Goal: Task Accomplishment & Management: Use online tool/utility

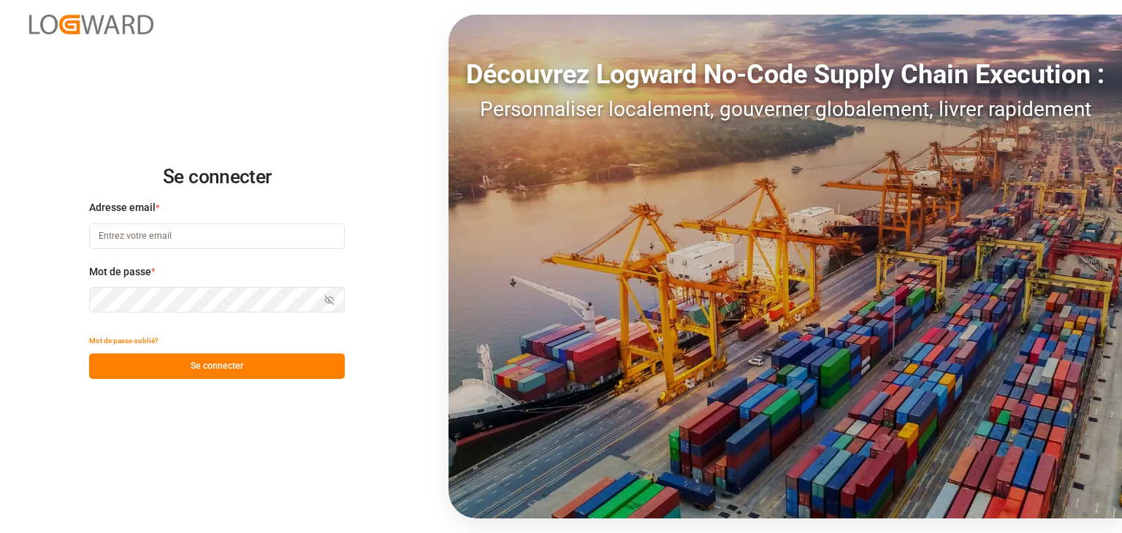
type input "wta.affretement@wta-group.fr"
click at [219, 367] on font "Se connecter" at bounding box center [217, 366] width 53 height 10
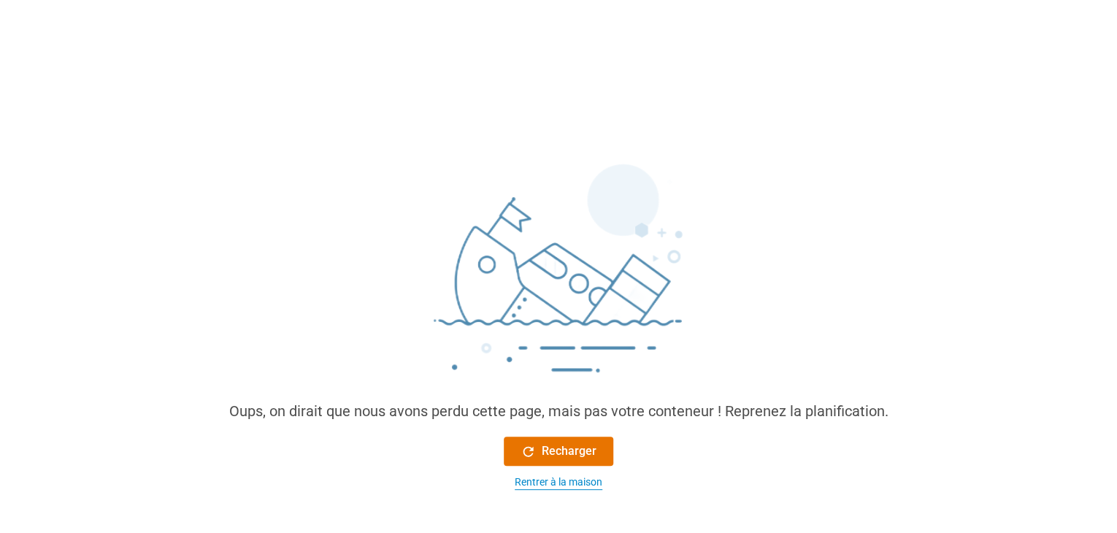
click at [547, 484] on font "Rentrer à la maison" at bounding box center [559, 482] width 88 height 12
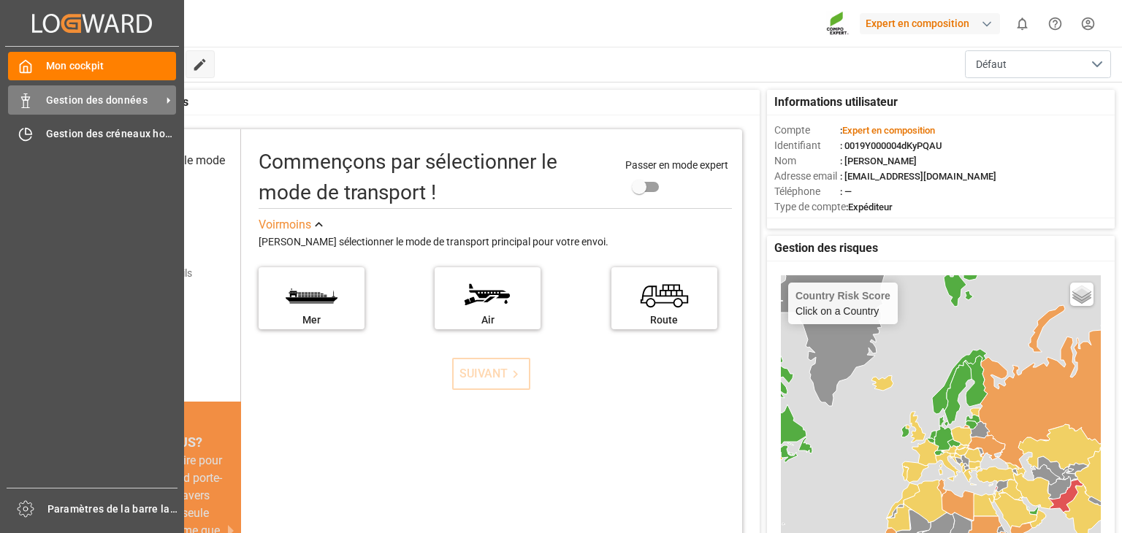
click at [24, 94] on icon at bounding box center [25, 100] width 15 height 15
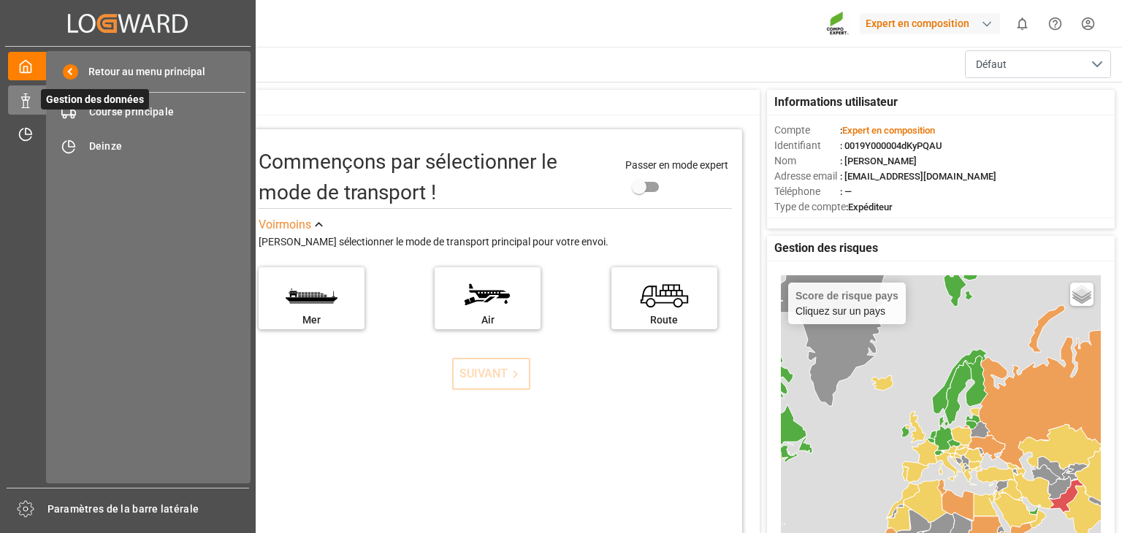
click at [138, 109] on span "Gestion des données" at bounding box center [95, 99] width 108 height 20
click at [149, 107] on font "Course principale" at bounding box center [131, 112] width 85 height 12
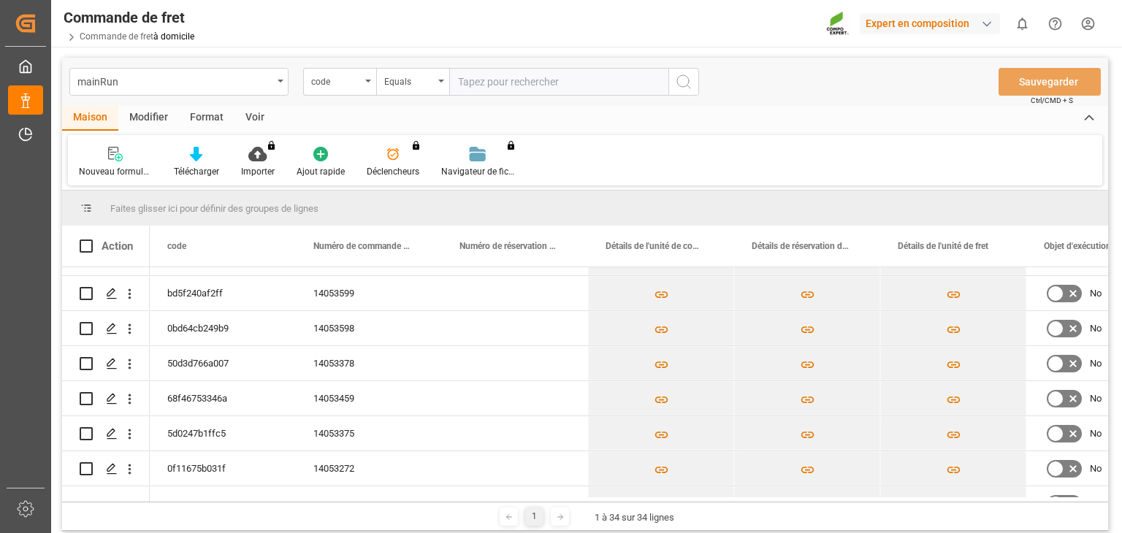
scroll to position [173, 0]
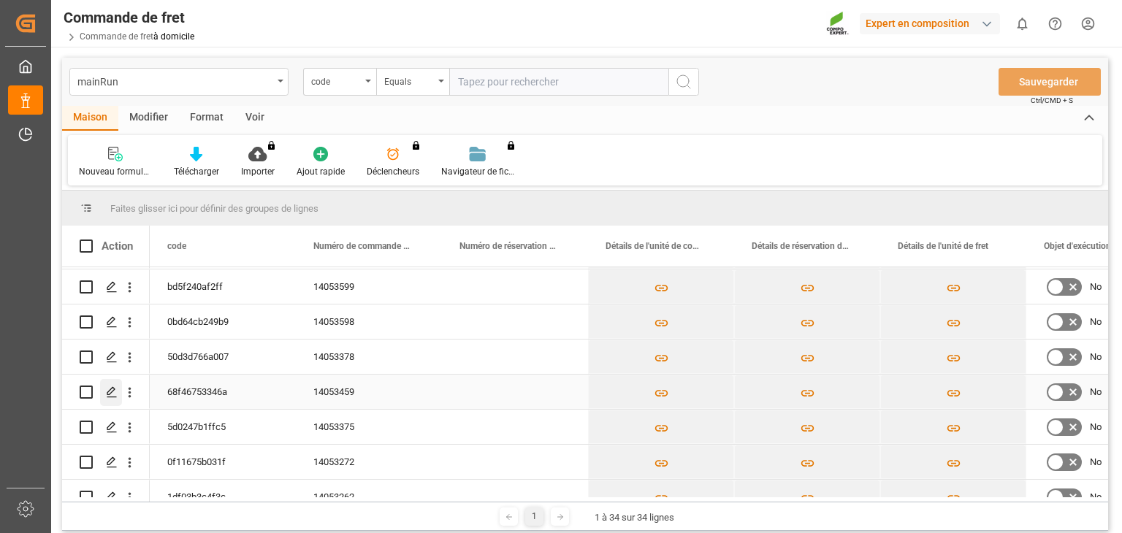
click at [108, 387] on icon "Appuyez sur ESPACE pour sélectionner cette ligne." at bounding box center [112, 392] width 12 height 12
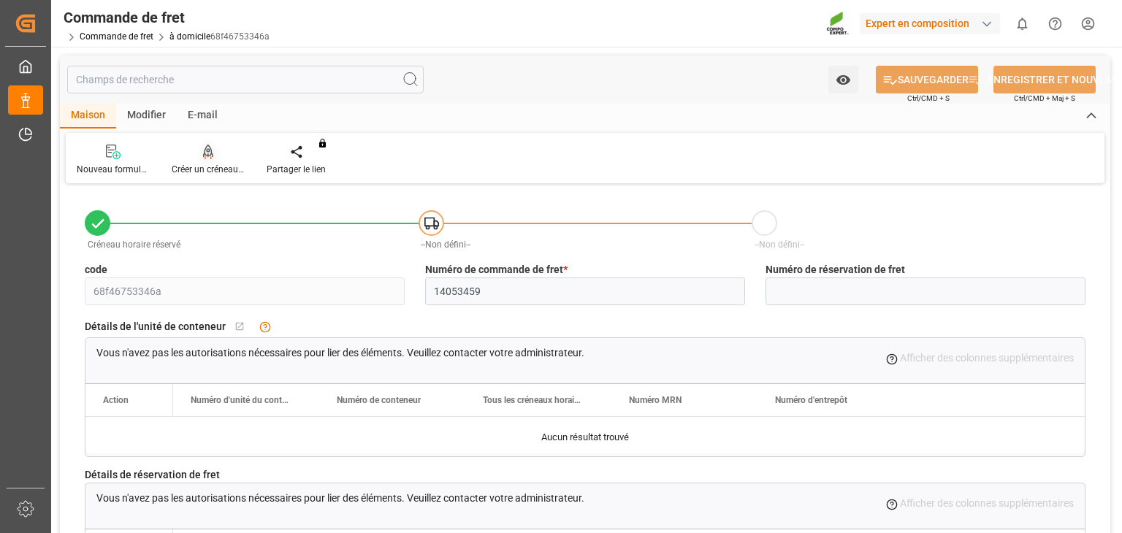
click at [218, 162] on div "Créer un créneau horaire" at bounding box center [208, 160] width 95 height 32
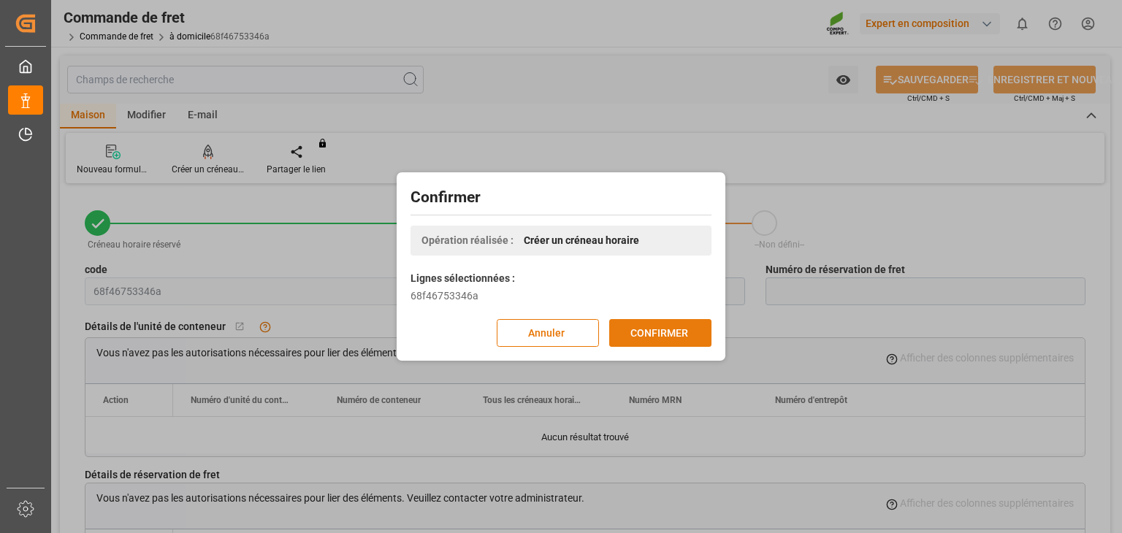
click at [658, 327] on font "CONFIRMER" at bounding box center [659, 333] width 58 height 12
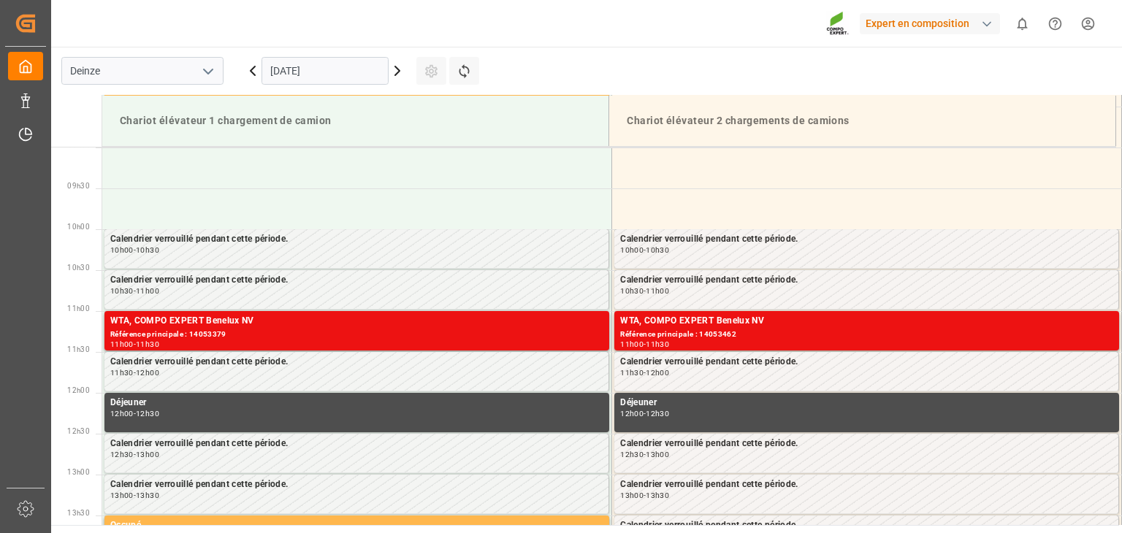
scroll to position [808, 0]
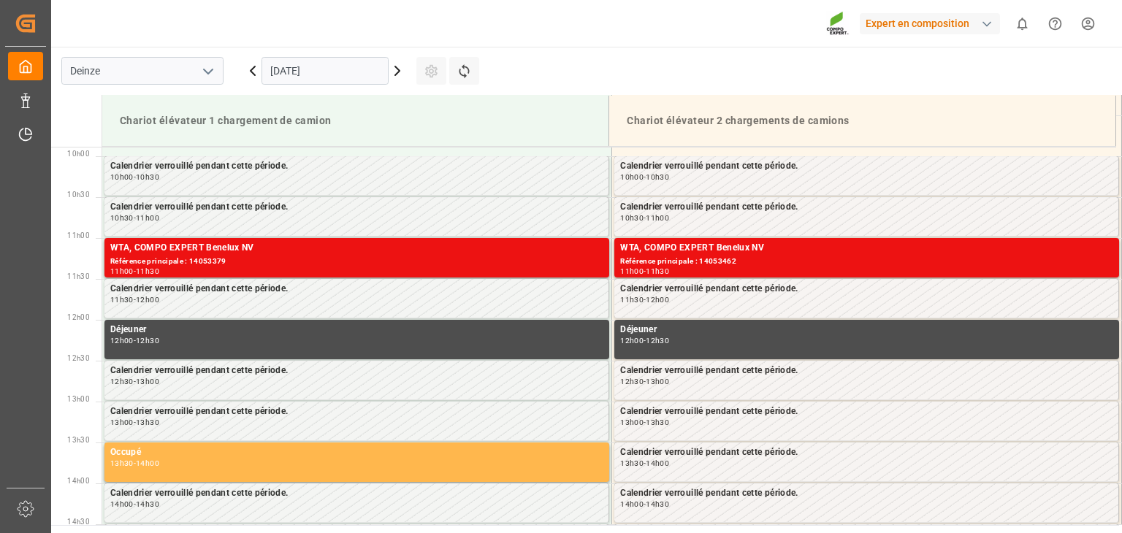
click at [394, 73] on icon at bounding box center [398, 71] width 18 height 18
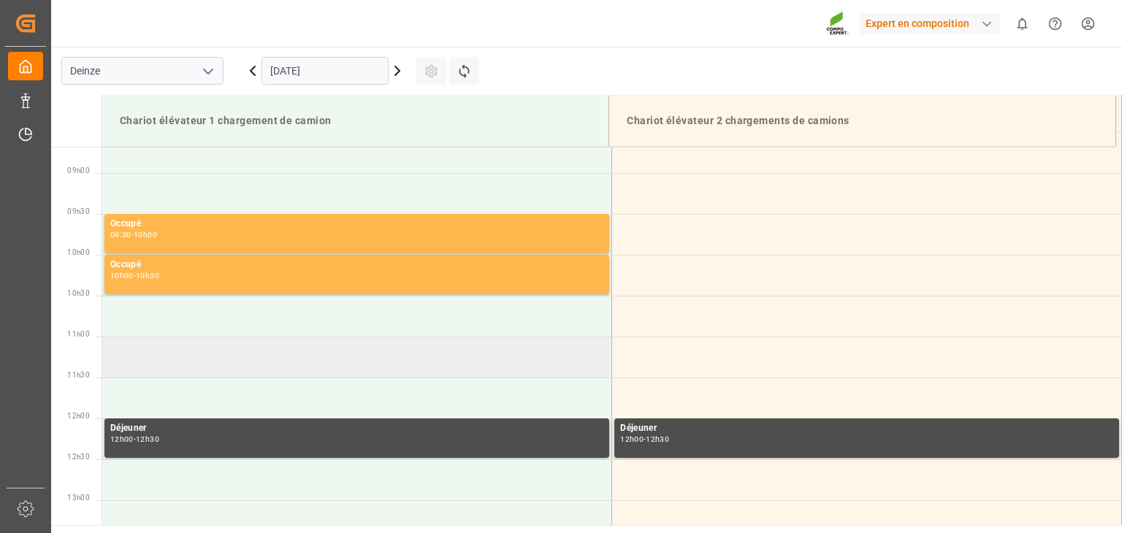
scroll to position [589, 0]
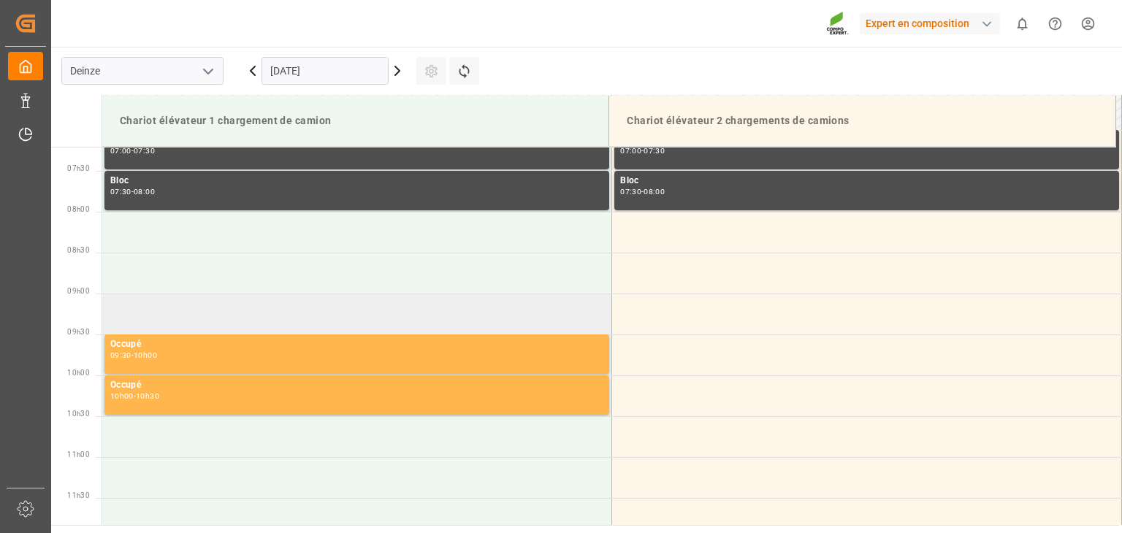
click at [312, 313] on td at bounding box center [357, 314] width 510 height 41
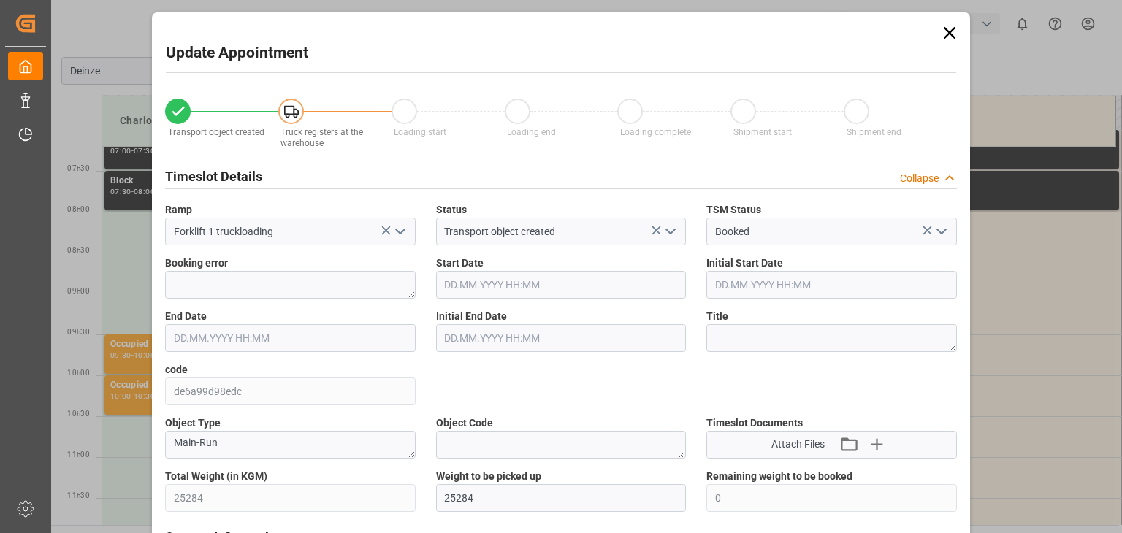
type input "25284"
type input "0"
type input "42"
type input "[DATE] 09:00"
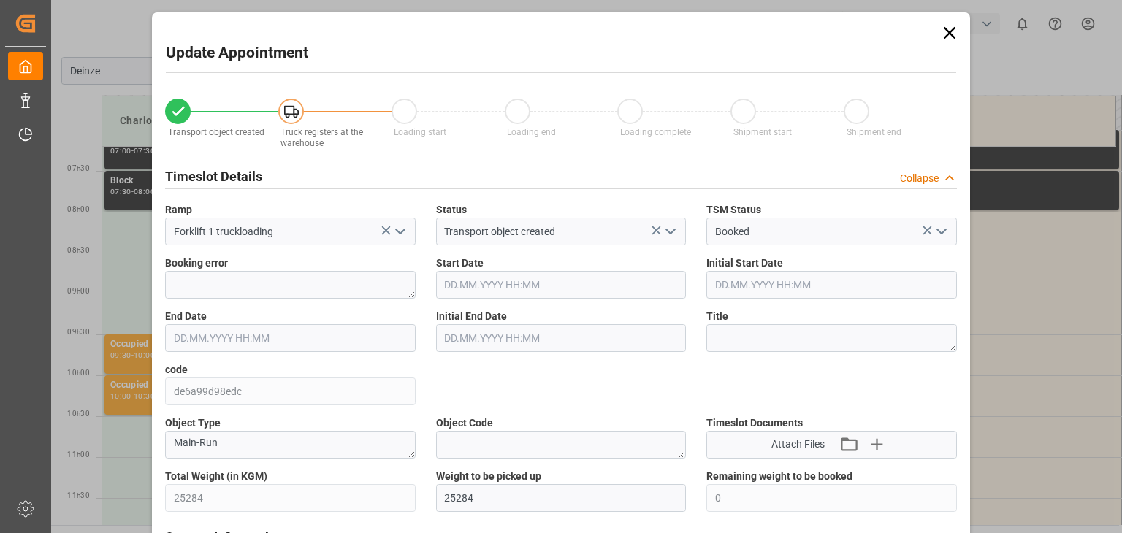
type input "[DATE] 09:30"
type input "[DATE] 13:13"
type input "[DATE] 08:54"
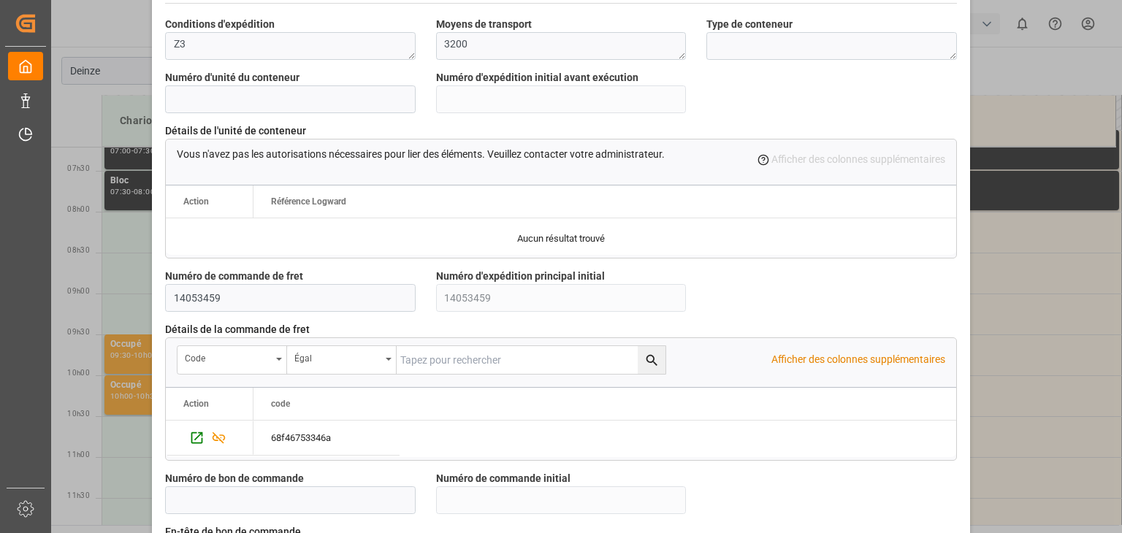
scroll to position [1389, 0]
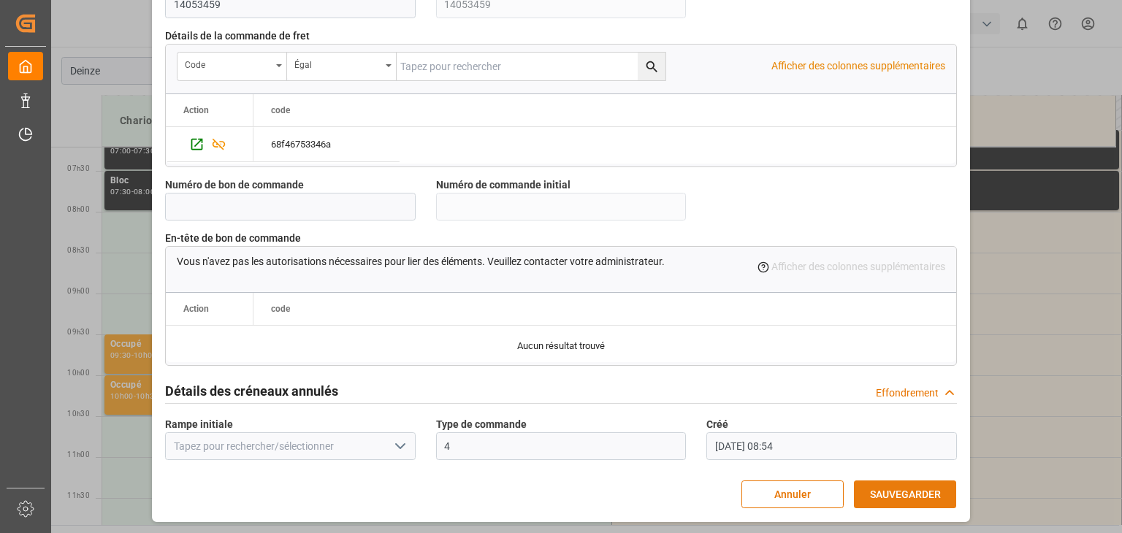
click at [887, 489] on font "SAUVEGARDER" at bounding box center [905, 495] width 71 height 12
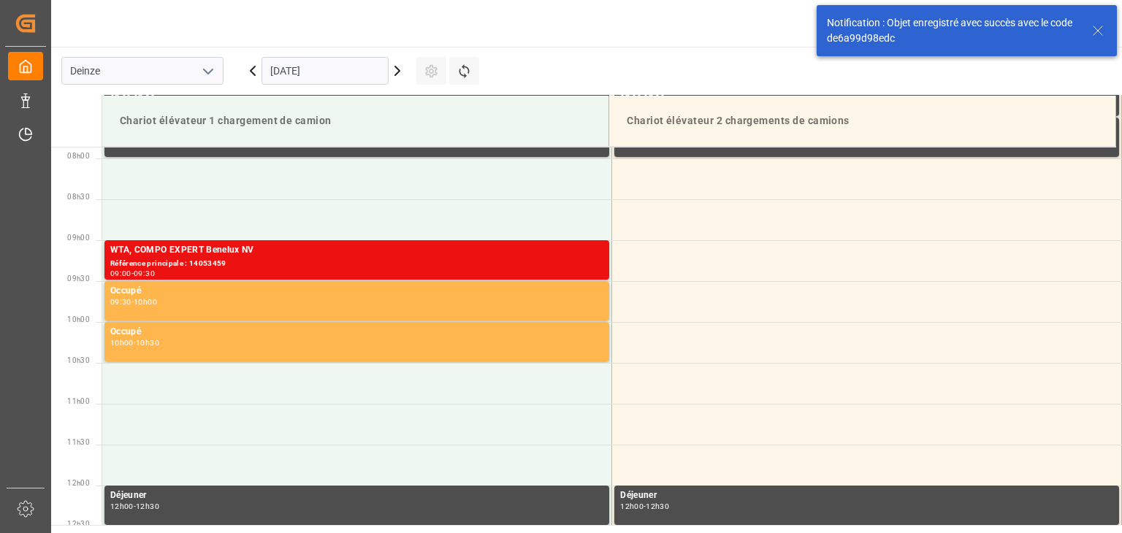
scroll to position [645, 0]
